Goal: Task Accomplishment & Management: Manage account settings

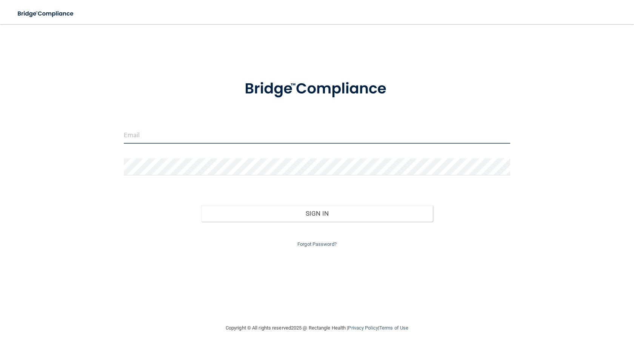
click at [201, 143] on input "email" at bounding box center [317, 135] width 387 height 17
click at [175, 137] on input "email" at bounding box center [317, 135] width 387 height 17
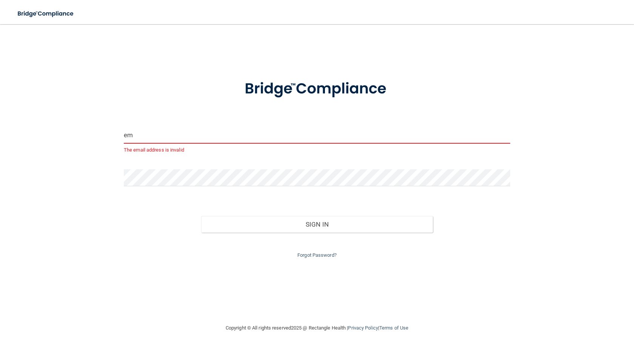
type input "e"
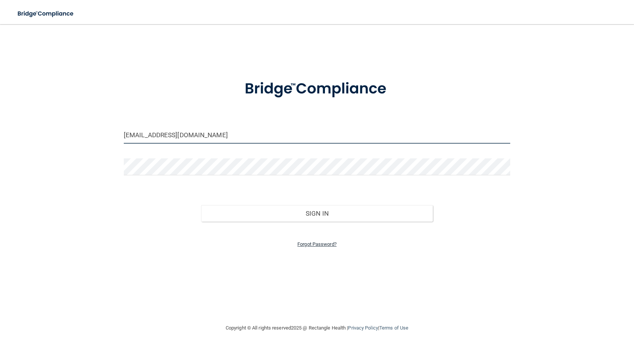
type input "[EMAIL_ADDRESS][DOMAIN_NAME]"
click at [300, 247] on link "Forgot Password?" at bounding box center [316, 245] width 39 height 6
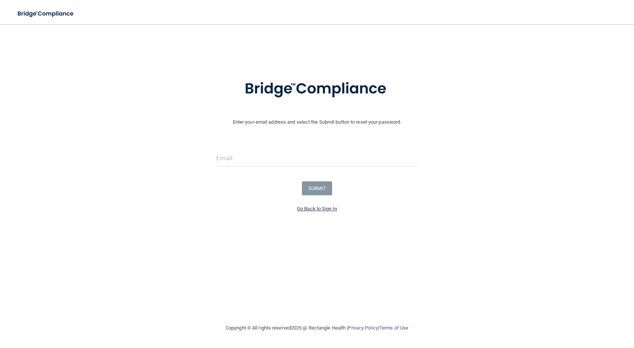
click at [309, 210] on link "Go Back to Sign In" at bounding box center [317, 209] width 40 height 6
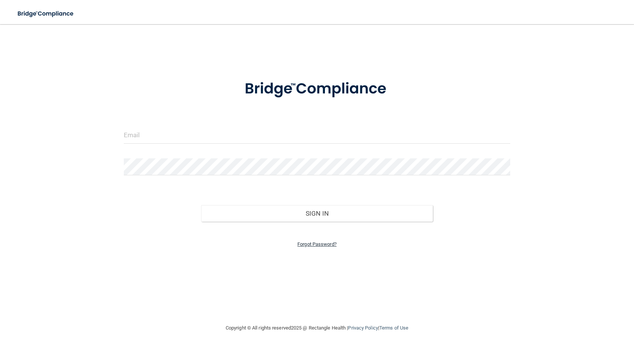
click at [328, 242] on link "Forgot Password?" at bounding box center [316, 245] width 39 height 6
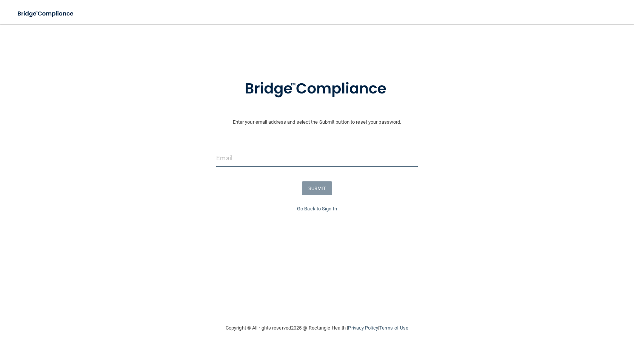
click at [253, 159] on input "email" at bounding box center [316, 158] width 201 height 17
type input "[EMAIL_ADDRESS][DOMAIN_NAME]"
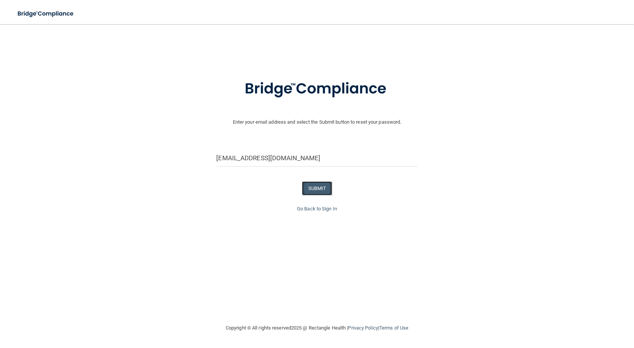
click at [329, 186] on button "SUBMIT" at bounding box center [317, 189] width 31 height 14
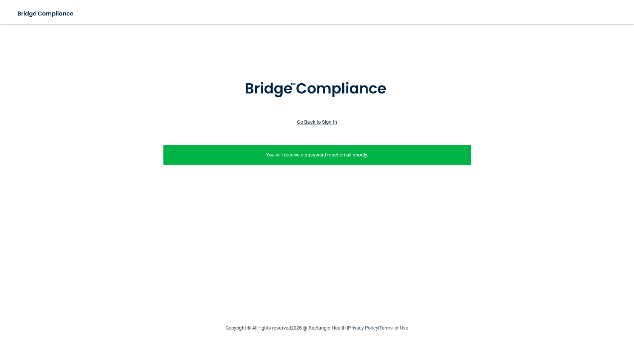
click at [322, 122] on link "Go Back to Sign In" at bounding box center [317, 122] width 40 height 6
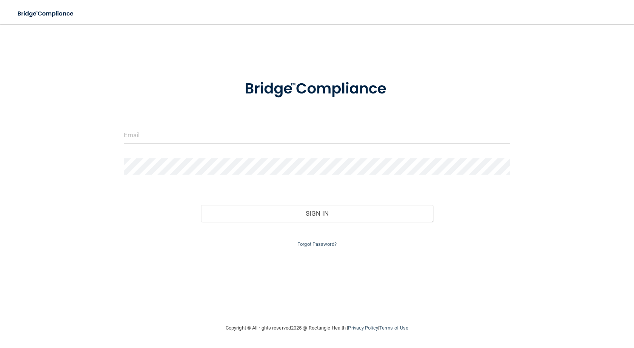
click at [213, 287] on div "Invalid email/password. You don't have permission to access that page. Sign In …" at bounding box center [317, 174] width 604 height 285
click at [193, 134] on div at bounding box center [317, 138] width 398 height 23
click at [159, 131] on input "email" at bounding box center [317, 135] width 387 height 17
type input "[EMAIL_ADDRESS][DOMAIN_NAME]"
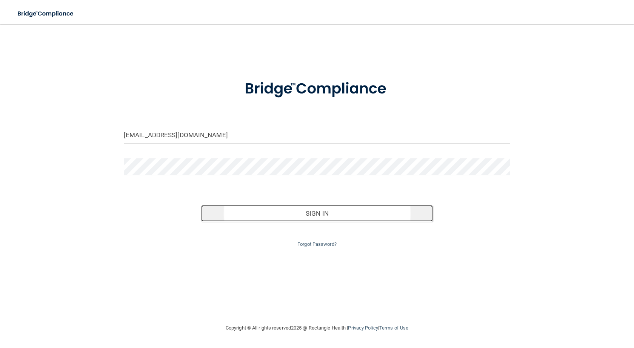
click at [319, 214] on button "Sign In" at bounding box center [317, 213] width 232 height 17
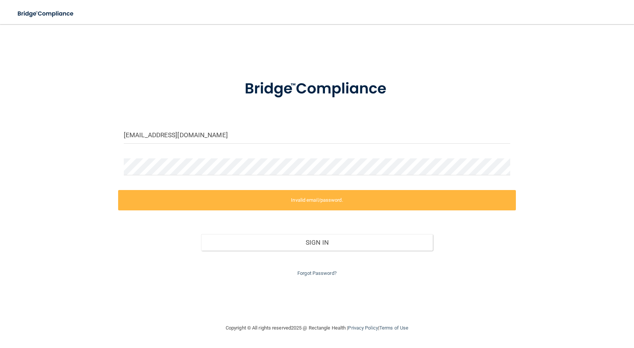
click at [322, 299] on div "[EMAIL_ADDRESS][DOMAIN_NAME] Invalid email/password. You don't have permission …" at bounding box center [317, 174] width 604 height 285
click at [123, 162] on div at bounding box center [317, 170] width 398 height 23
